Goal: Task Accomplishment & Management: Manage account settings

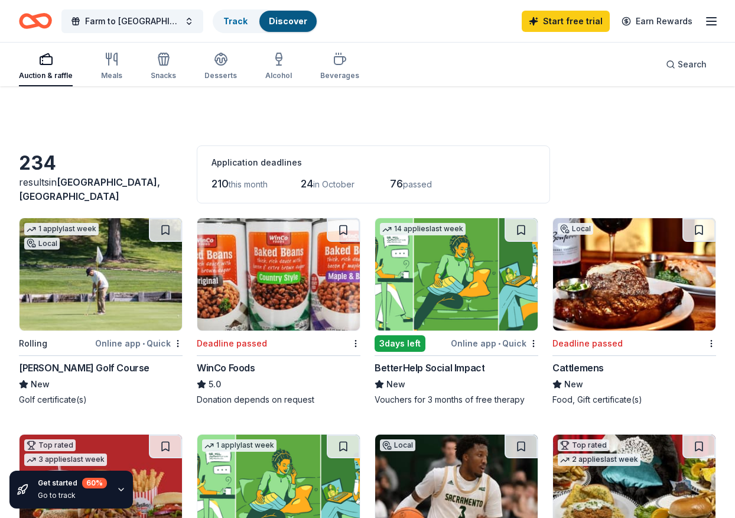
scroll to position [613, 0]
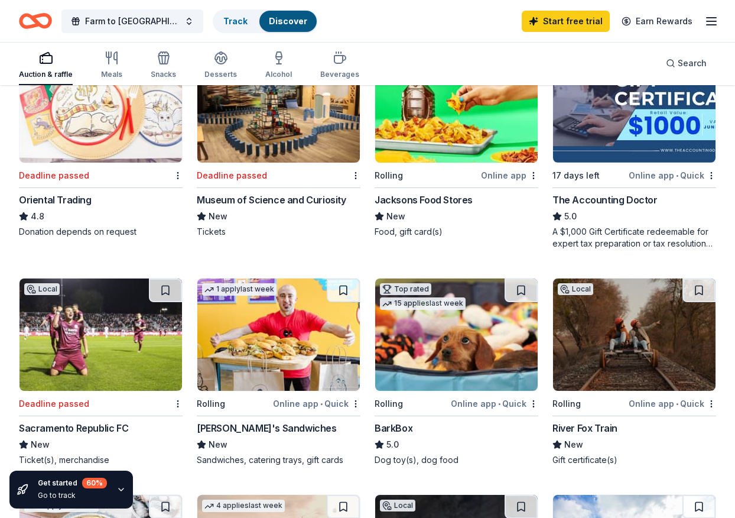
click at [714, 22] on icon "button" at bounding box center [712, 21] width 14 height 14
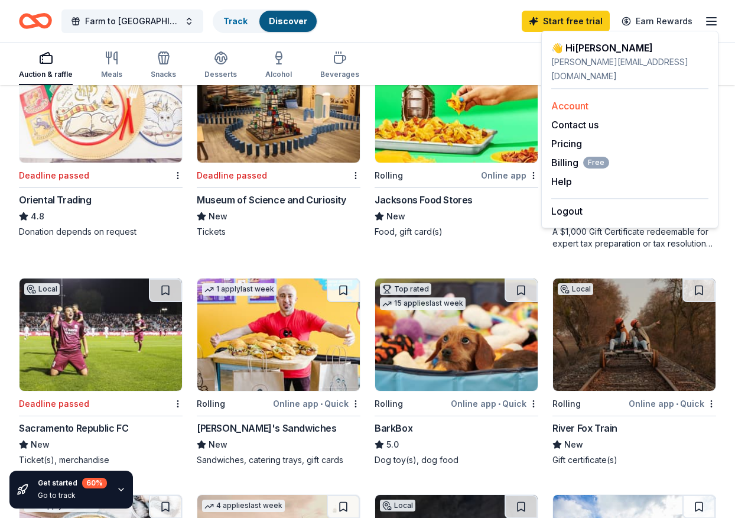
click at [571, 100] on link "Account" at bounding box center [570, 106] width 37 height 12
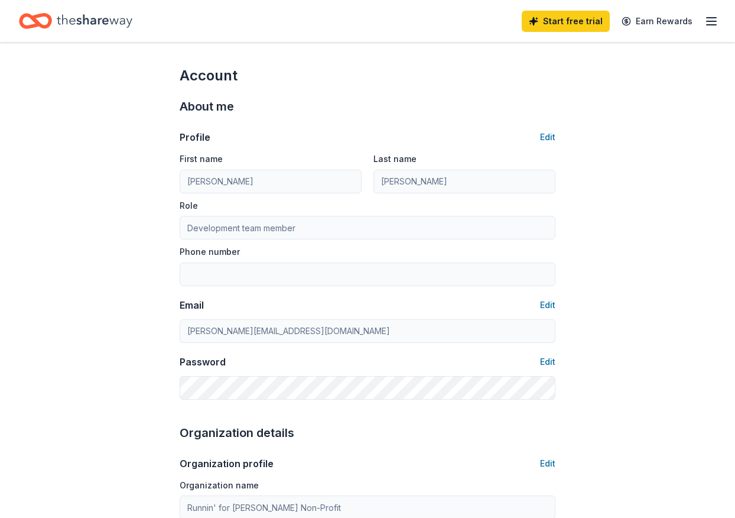
click at [710, 23] on icon "button" at bounding box center [712, 21] width 14 height 14
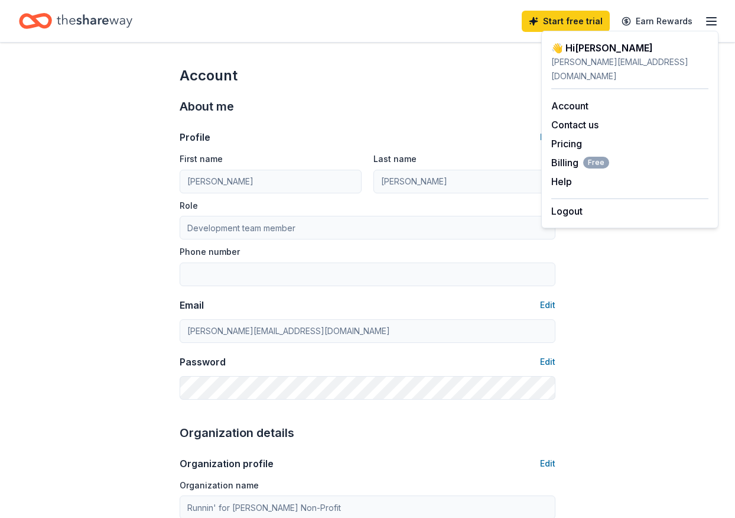
click at [92, 21] on icon "Home" at bounding box center [95, 20] width 76 height 13
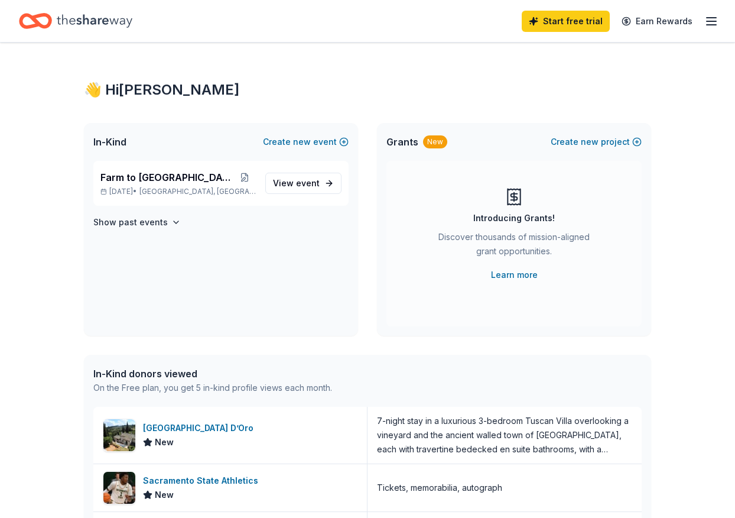
click at [92, 21] on icon "Home" at bounding box center [95, 20] width 76 height 13
click at [32, 18] on icon "Home" at bounding box center [41, 21] width 18 height 12
click at [50, 20] on icon "Home" at bounding box center [41, 21] width 18 height 12
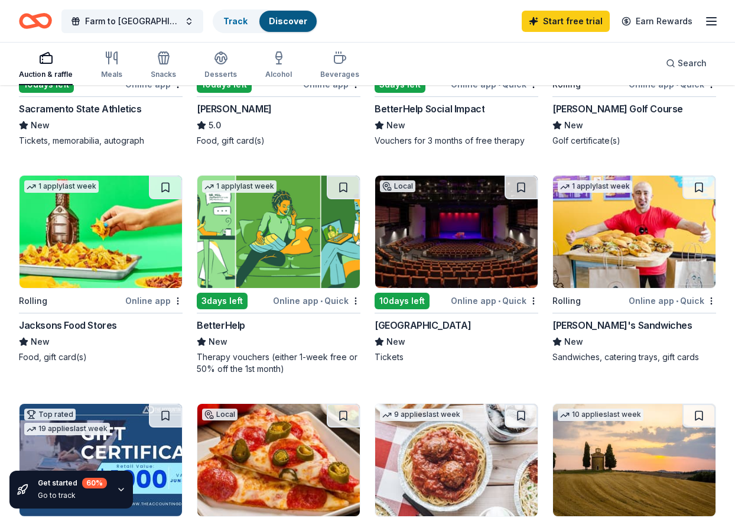
scroll to position [261, 0]
